Goal: Book appointment/travel/reservation

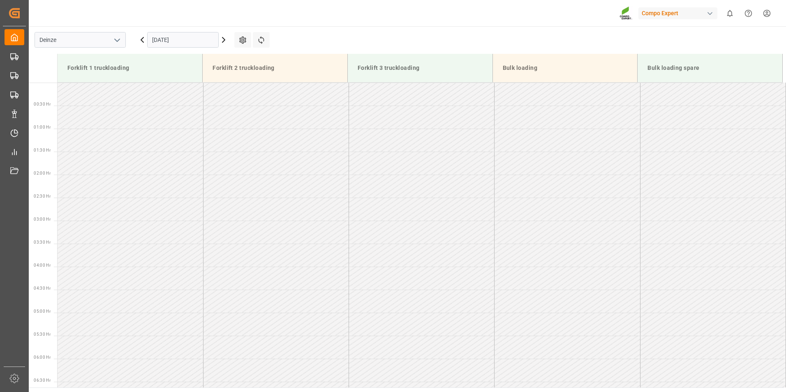
scroll to position [378, 0]
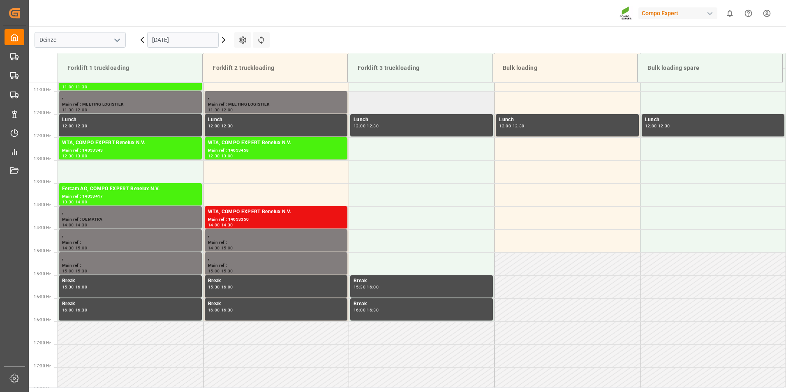
scroll to position [547, 0]
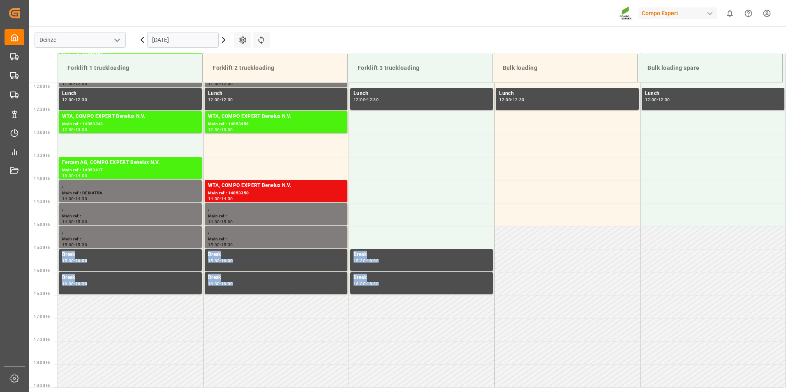
drag, startPoint x: 781, startPoint y: 236, endPoint x: 784, endPoint y: 264, distance: 28.1
click at [784, 264] on div "Forklift 1 truckloading Forklift 2 truckloading Forklift 3 truckloading Bulk lo…" at bounding box center [407, 220] width 757 height 334
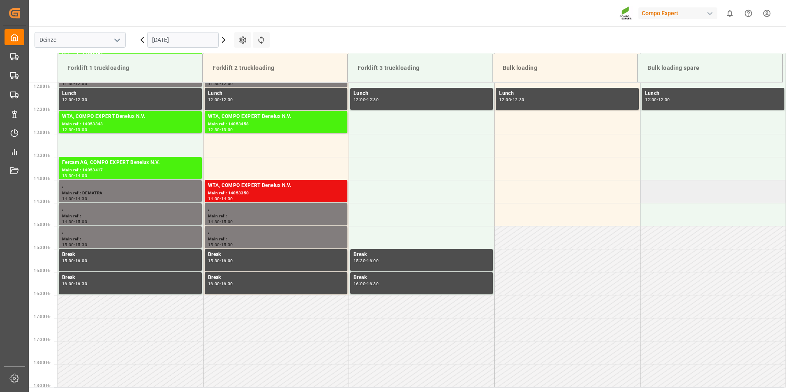
drag, startPoint x: 784, startPoint y: 264, endPoint x: 690, endPoint y: 194, distance: 116.9
click at [690, 194] on td at bounding box center [712, 191] width 145 height 23
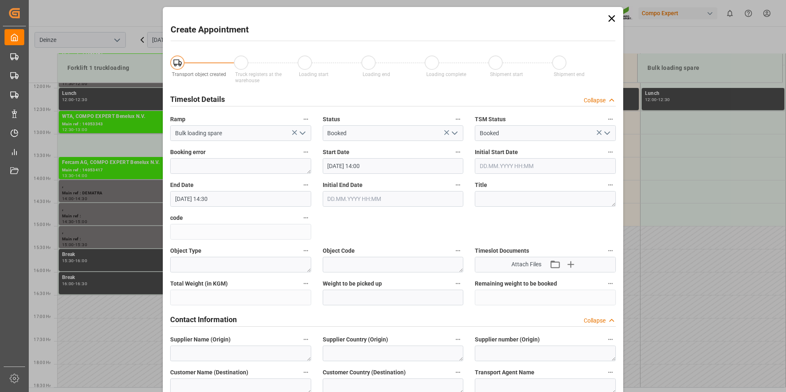
scroll to position [343, 0]
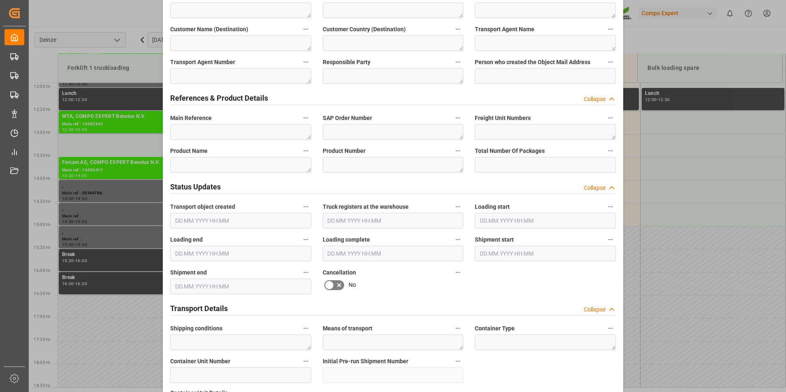
click at [680, 67] on div "Create Appointment Transport object created Truck registers at the warehouse Lo…" at bounding box center [393, 196] width 786 height 392
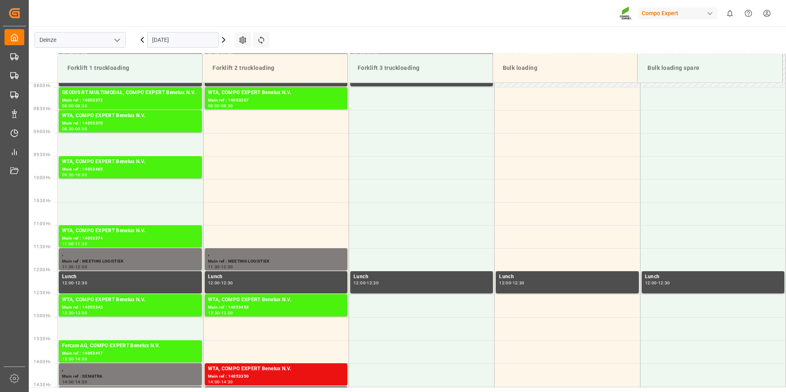
scroll to position [361, 0]
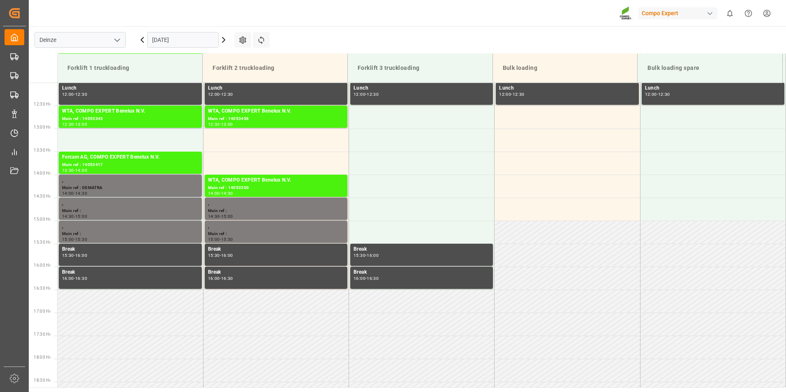
scroll to position [593, 0]
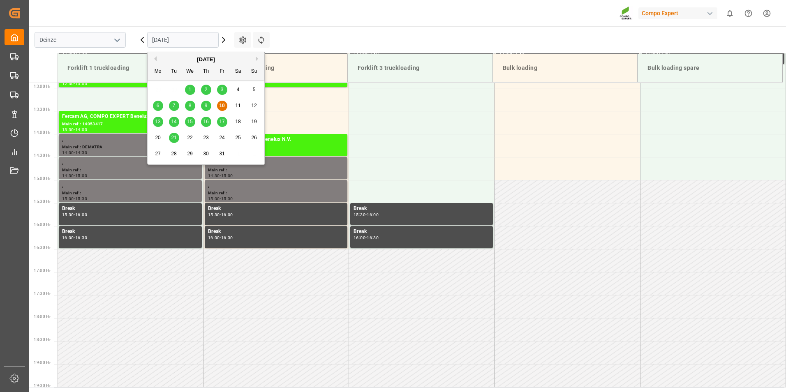
click at [196, 41] on input "[DATE]" at bounding box center [182, 40] width 71 height 16
click at [157, 121] on span "13" at bounding box center [157, 122] width 5 height 6
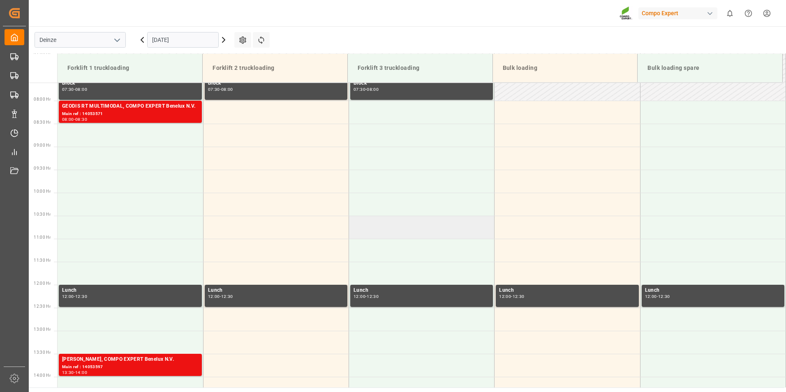
scroll to position [346, 0]
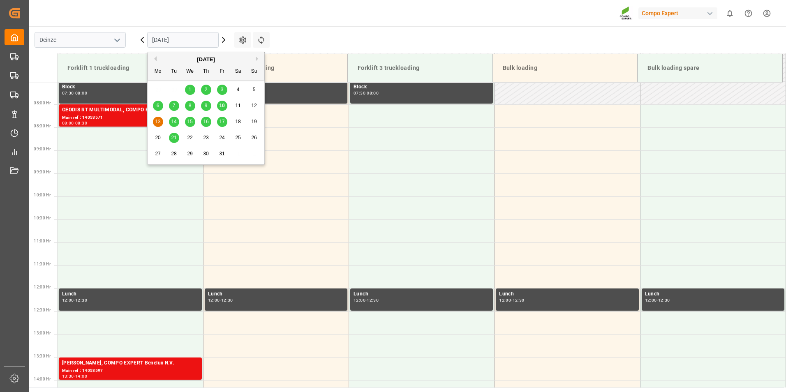
click at [196, 42] on input "13.10.2025" at bounding box center [182, 40] width 71 height 16
click at [175, 124] on span "14" at bounding box center [173, 122] width 5 height 6
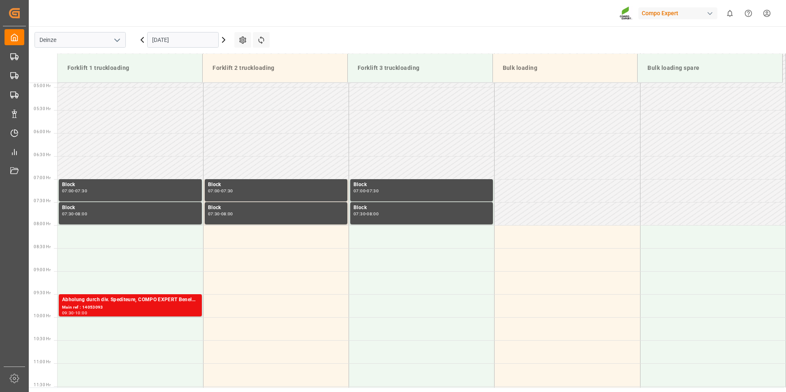
scroll to position [223, 0]
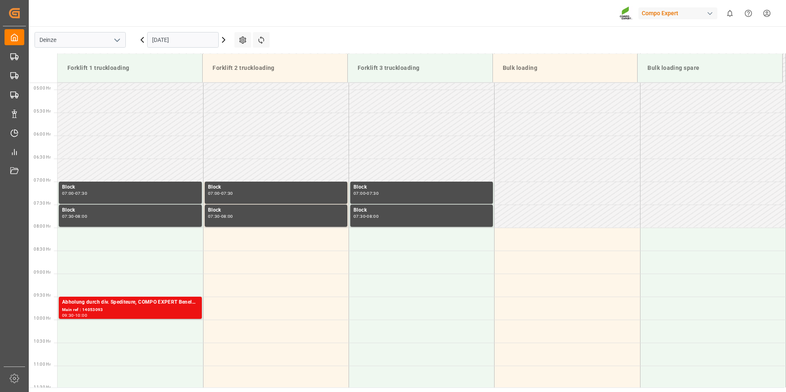
click at [198, 42] on input "14.10.2025" at bounding box center [182, 40] width 71 height 16
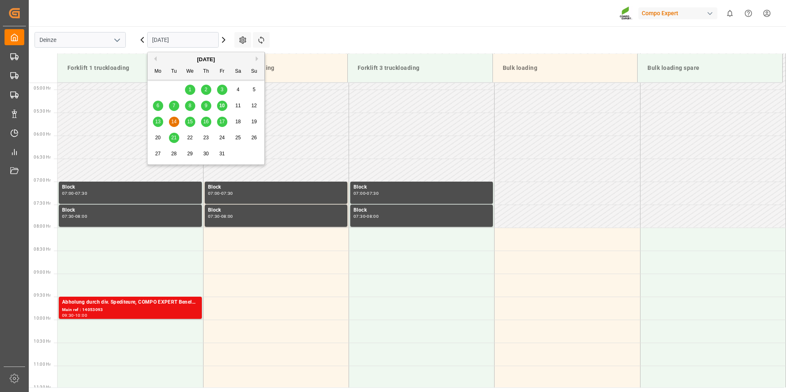
click at [189, 124] on span "15" at bounding box center [189, 122] width 5 height 6
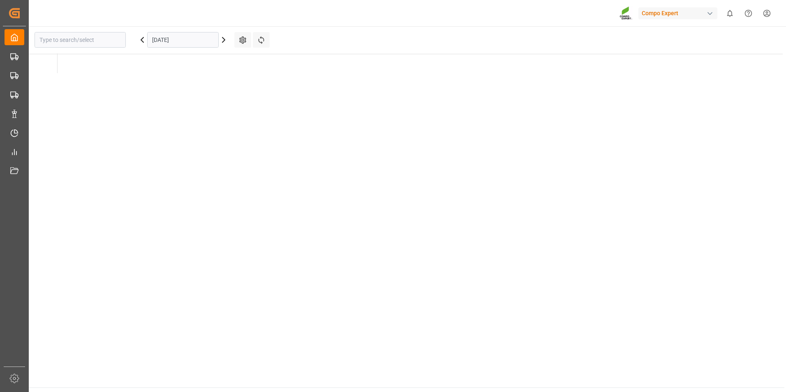
type input "Deinze"
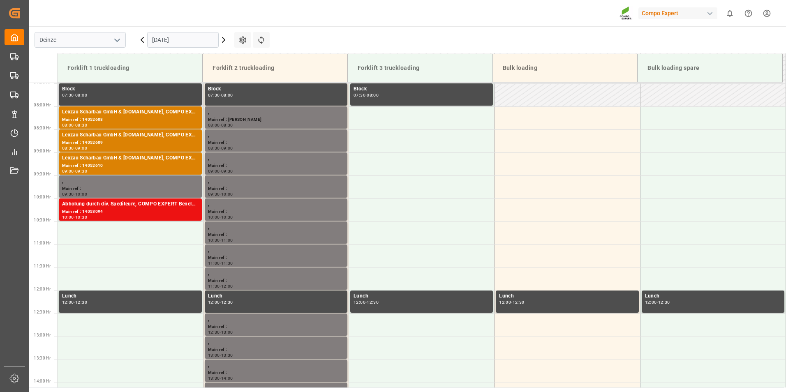
scroll to position [305, 0]
